Goal: Task Accomplishment & Management: Complete application form

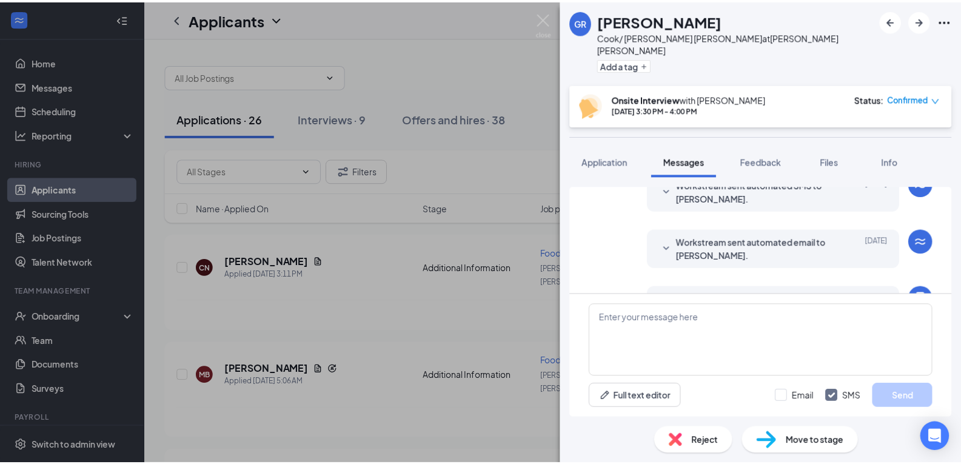
scroll to position [523, 0]
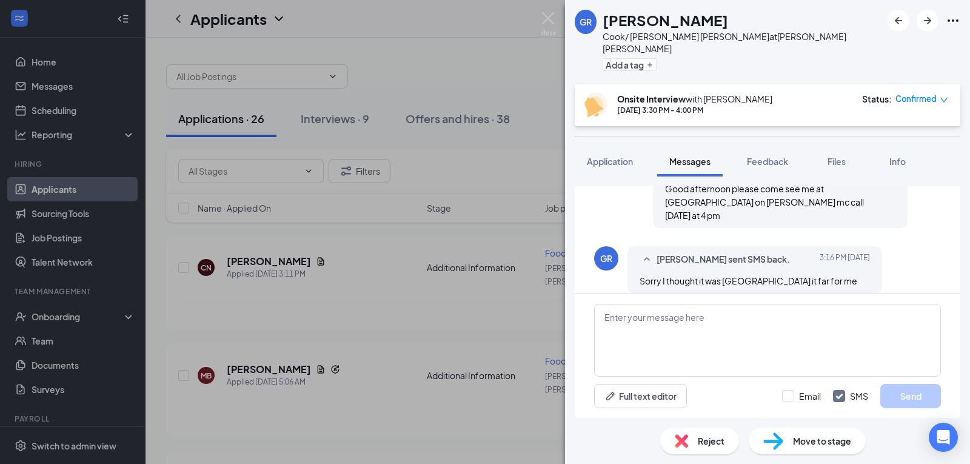
click at [512, 39] on div "GR Gela Ramirez Cook/ Turner McCall at Turner McCall Add a tag Onsite Interview…" at bounding box center [485, 232] width 970 height 464
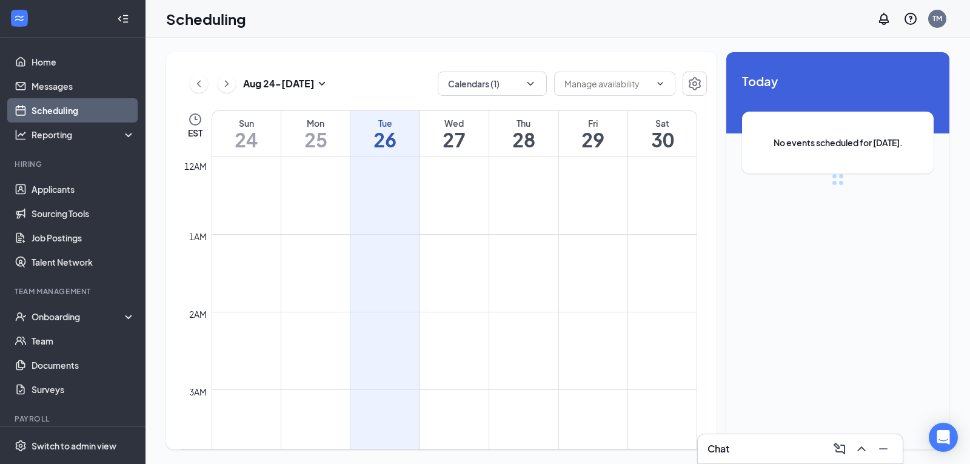
scroll to position [596, 0]
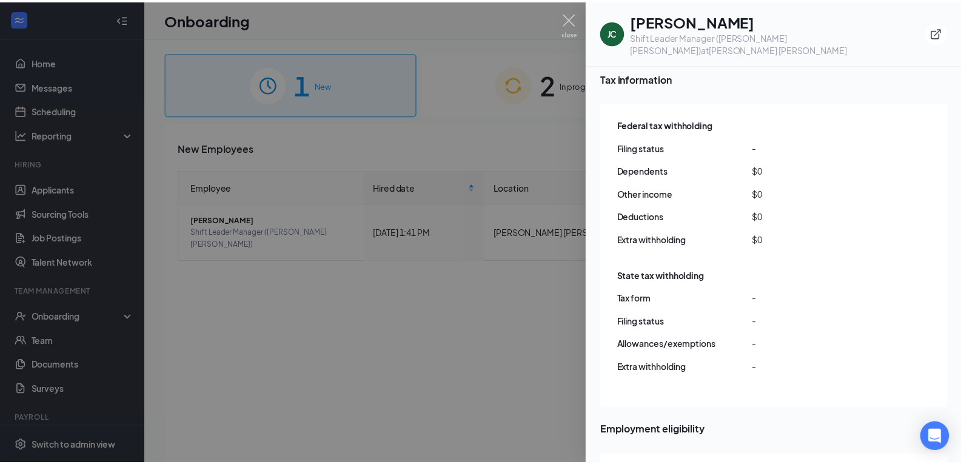
scroll to position [997, 0]
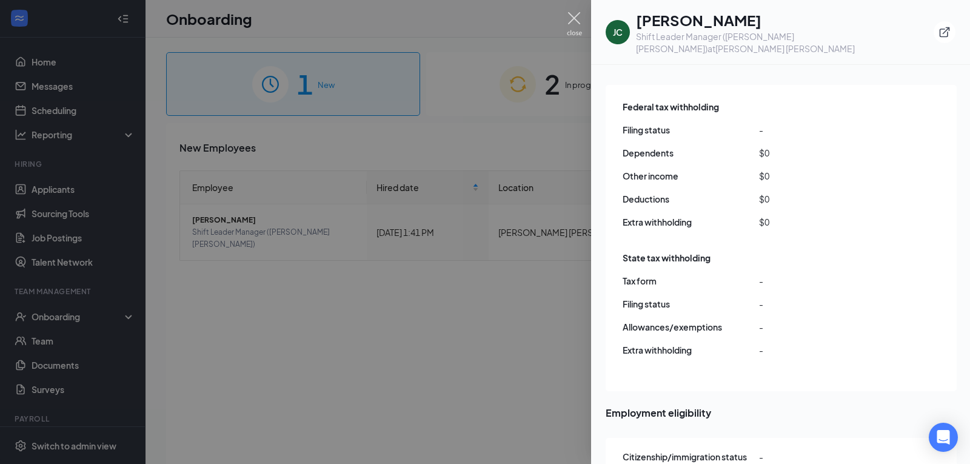
click at [574, 19] on img at bounding box center [574, 24] width 15 height 24
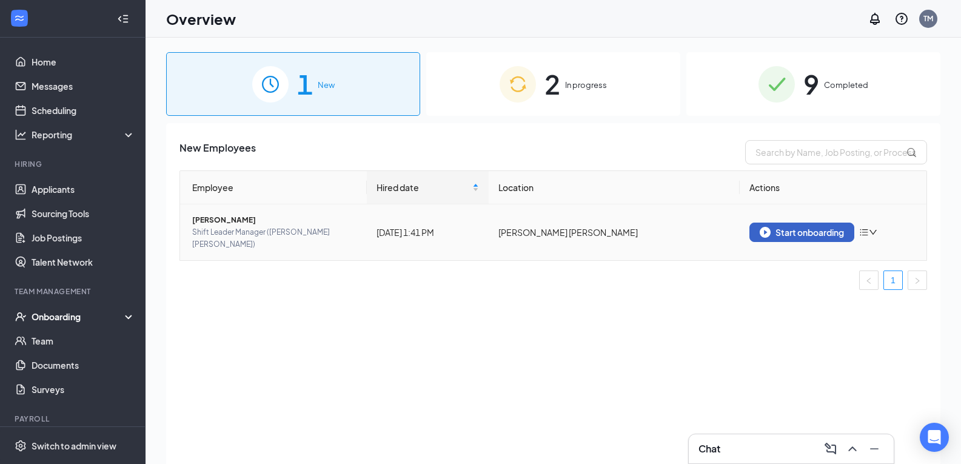
click at [817, 227] on div "Start onboarding" at bounding box center [802, 232] width 84 height 11
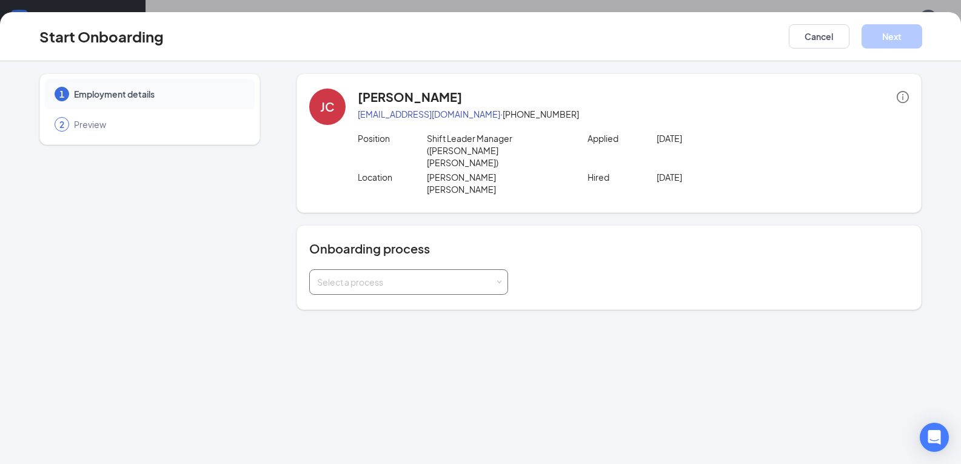
click at [505, 269] on div "Select a process" at bounding box center [408, 281] width 199 height 25
click at [390, 301] on span "[PERSON_NAME]'s Onboarding Module" at bounding box center [392, 305] width 156 height 11
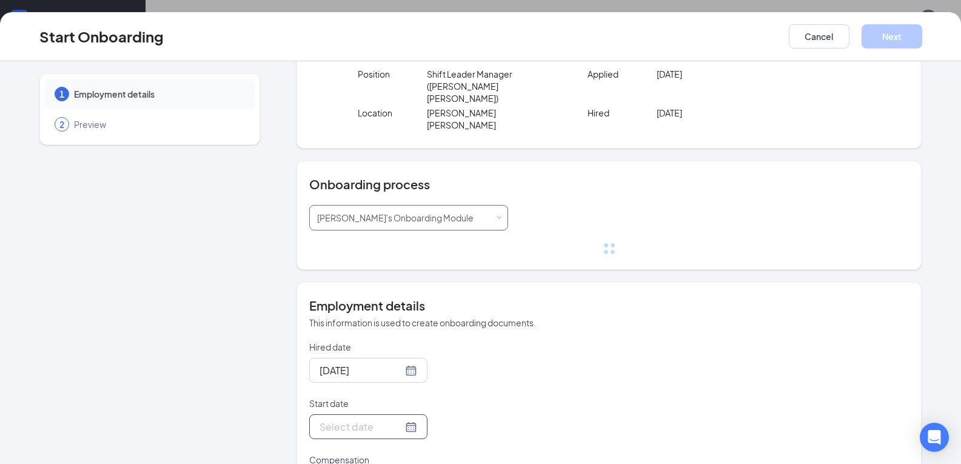
scroll to position [121, 0]
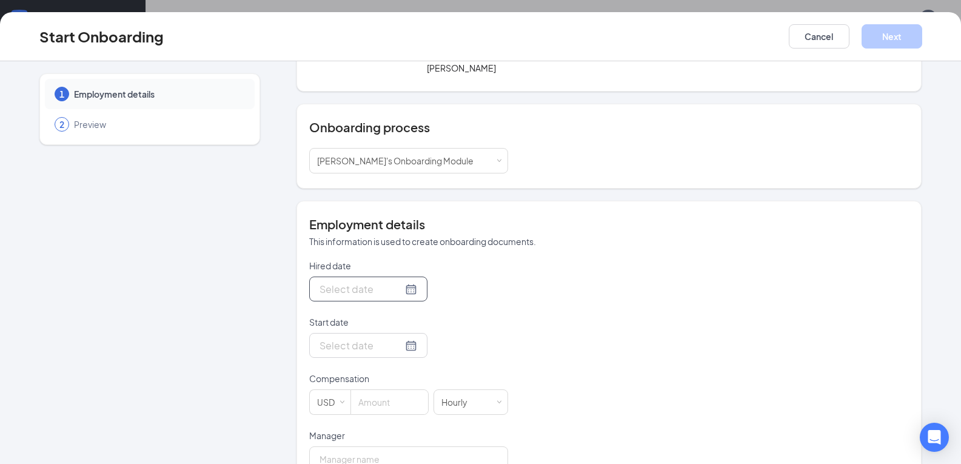
click at [401, 281] on div at bounding box center [369, 288] width 98 height 15
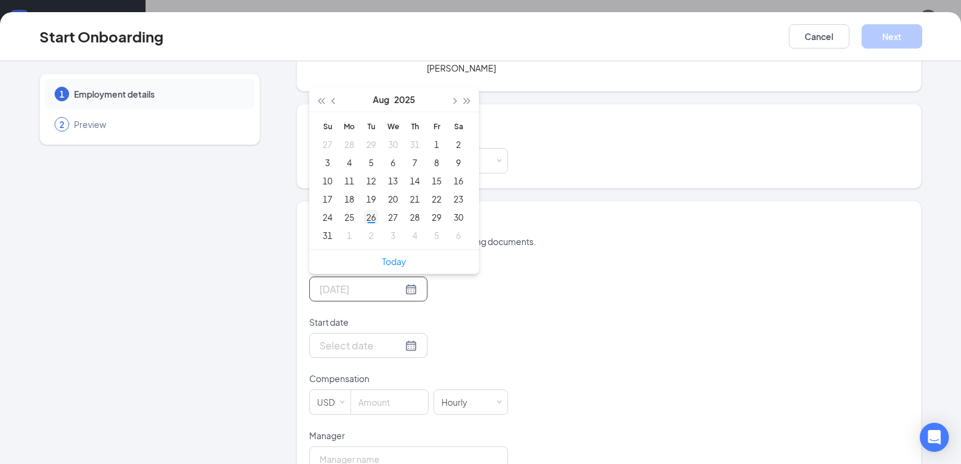
type input "[DATE]"
click at [371, 210] on div "26" at bounding box center [371, 217] width 15 height 15
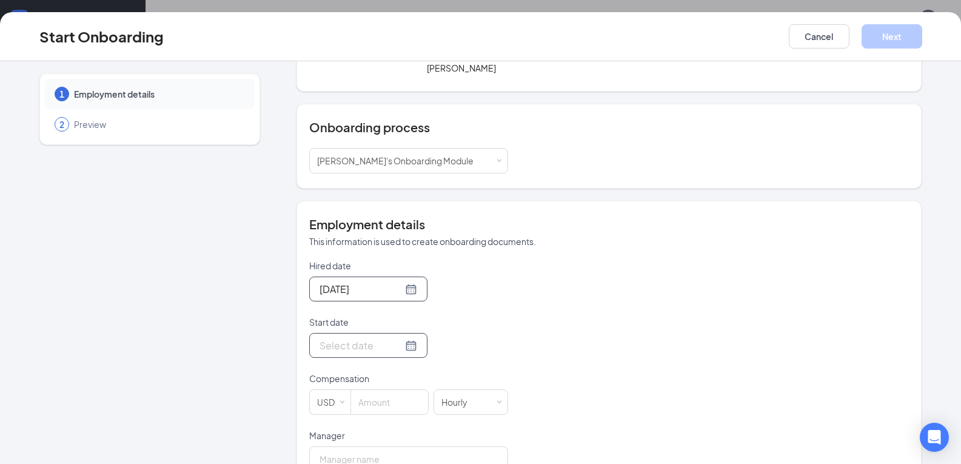
click at [397, 338] on div at bounding box center [369, 345] width 98 height 15
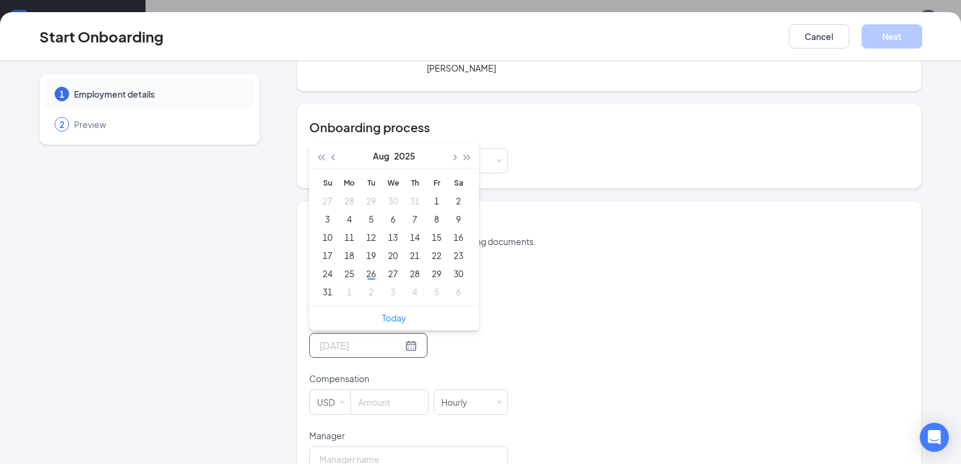
type input "[DATE]"
click at [370, 284] on div "2" at bounding box center [371, 291] width 15 height 15
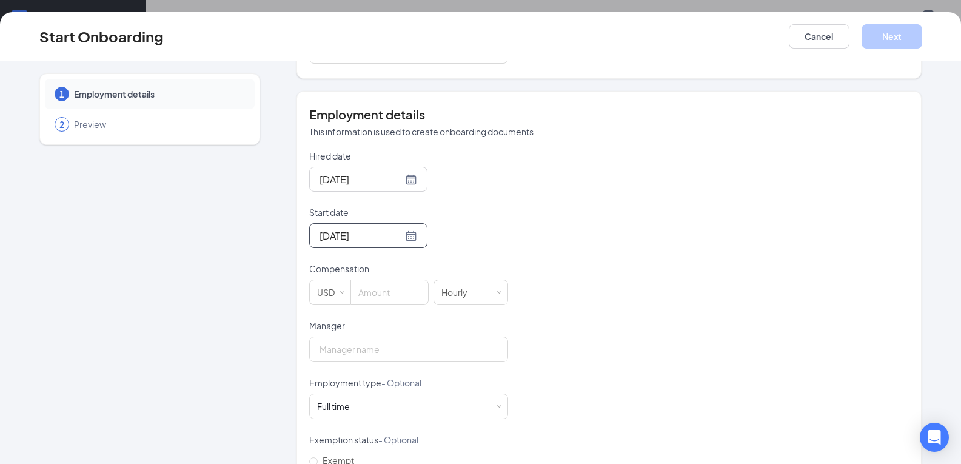
scroll to position [243, 0]
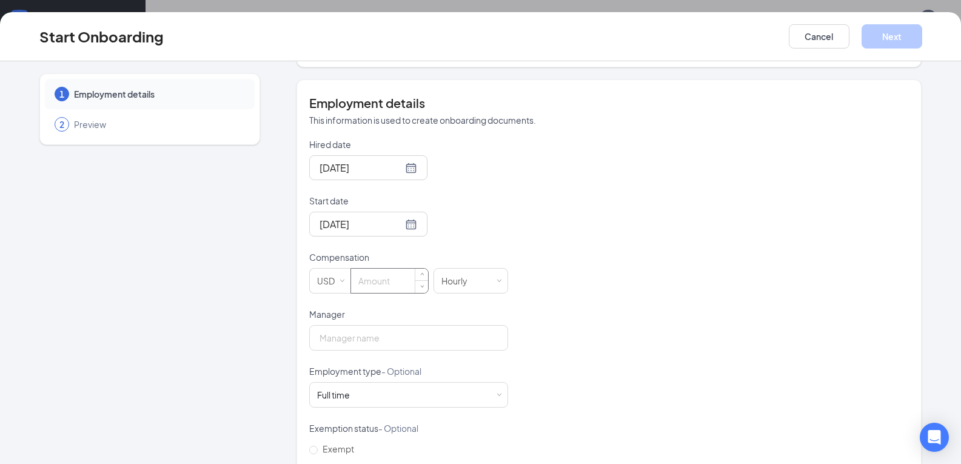
click at [381, 269] on input at bounding box center [389, 281] width 77 height 24
type input "11"
click at [331, 325] on input "Manager" at bounding box center [408, 337] width 199 height 25
type input "[PERSON_NAME]"
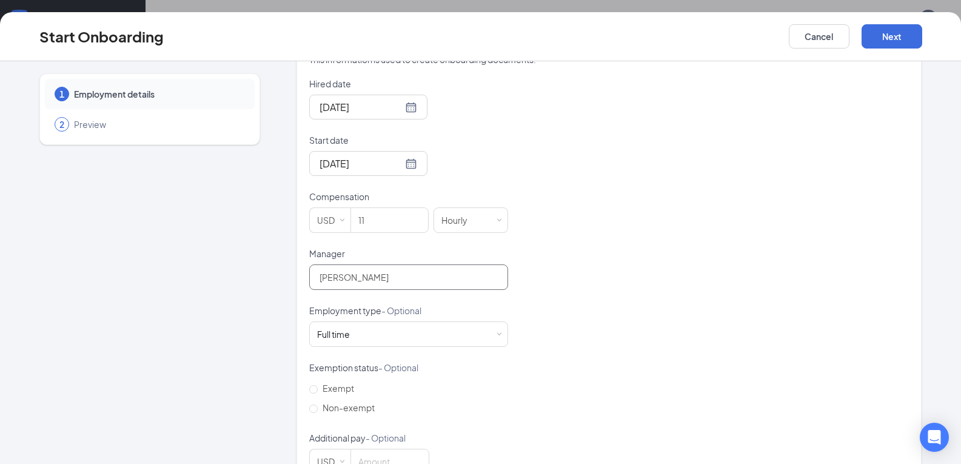
scroll to position [317, 0]
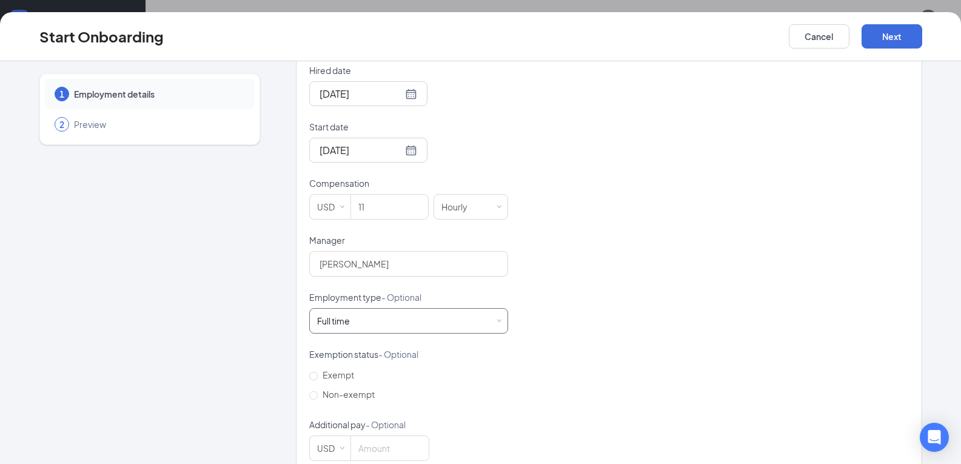
click at [497, 318] on span at bounding box center [499, 320] width 5 height 5
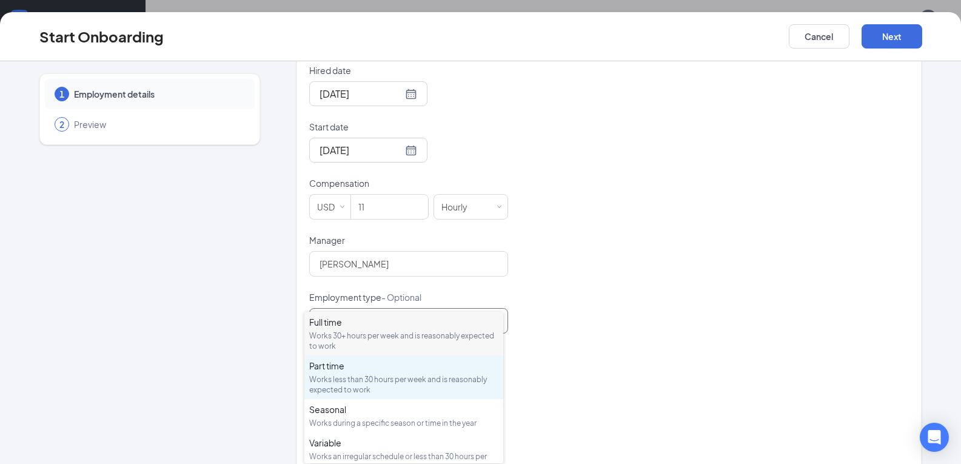
click at [336, 363] on div "Part time" at bounding box center [403, 366] width 189 height 12
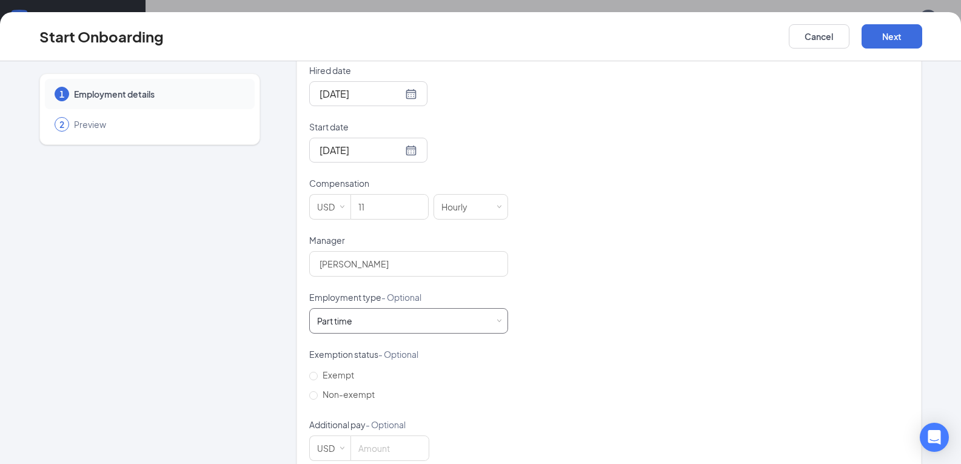
scroll to position [55, 0]
click at [890, 35] on button "Next" at bounding box center [892, 36] width 61 height 24
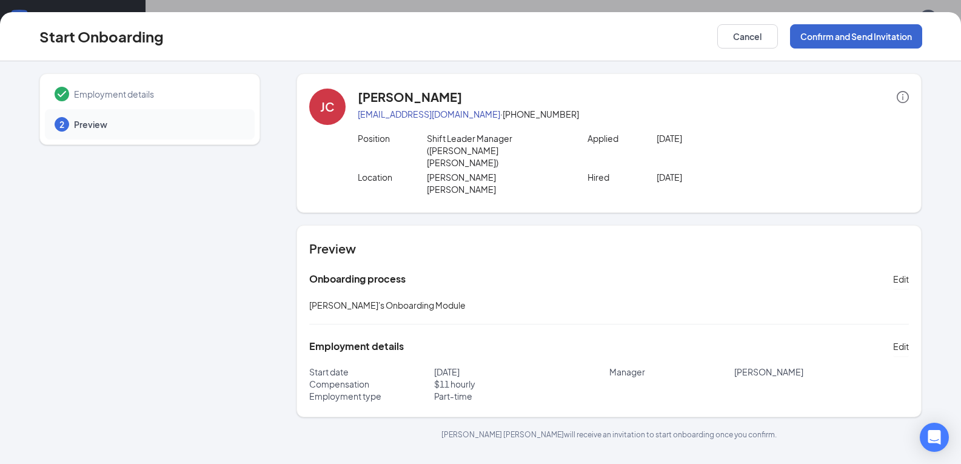
scroll to position [0, 0]
click at [849, 34] on button "Confirm and Send Invitation" at bounding box center [856, 36] width 132 height 24
